Goal: Information Seeking & Learning: Learn about a topic

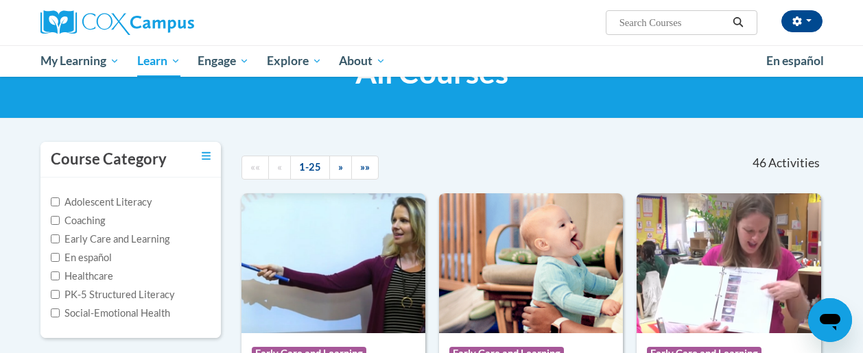
scroll to position [66, 0]
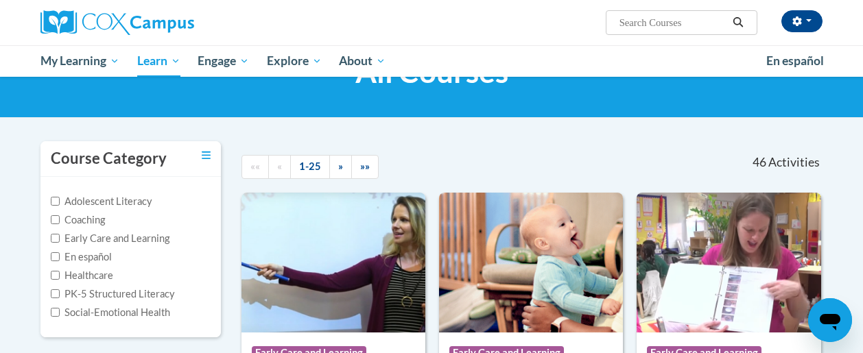
click at [58, 298] on label "PK-5 Structured Literacy" at bounding box center [113, 294] width 124 height 15
click at [58, 298] on input "PK-5 Structured Literacy" at bounding box center [55, 294] width 9 height 9
checkbox input "true"
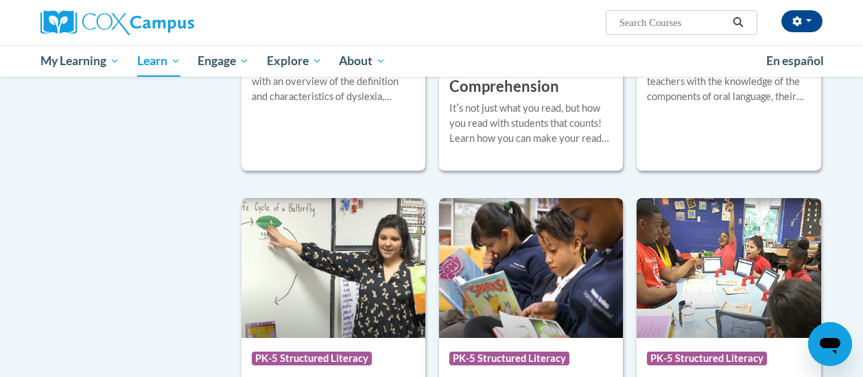
scroll to position [844, 0]
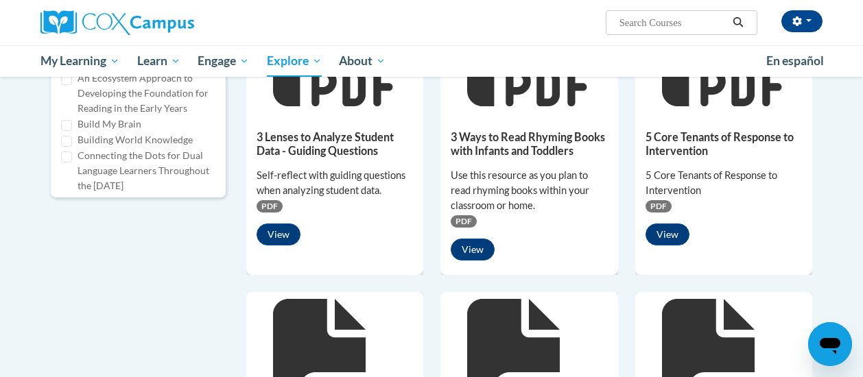
scroll to position [575, 0]
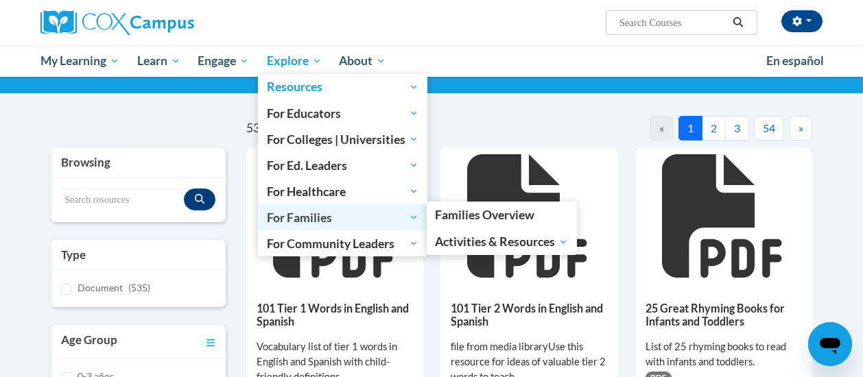
scroll to position [97, 0]
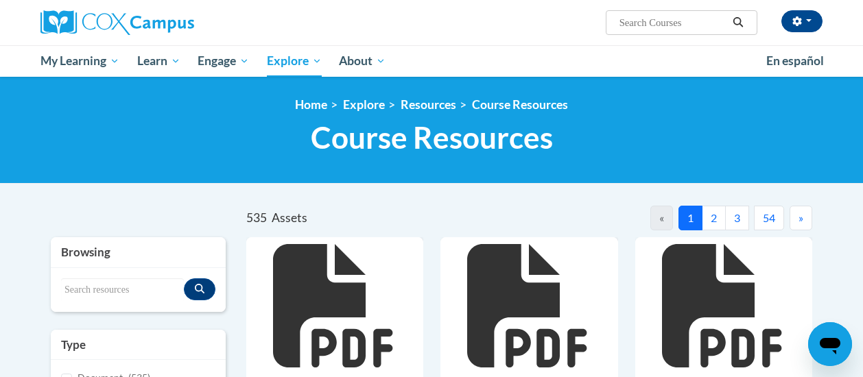
scroll to position [1, 0]
